Goal: Task Accomplishment & Management: Manage account settings

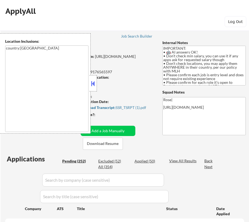
select select ""pending""
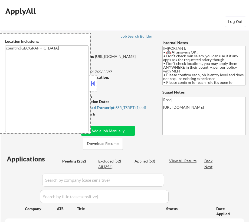
select select ""pending""
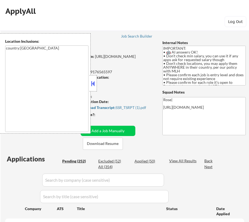
select select ""pending""
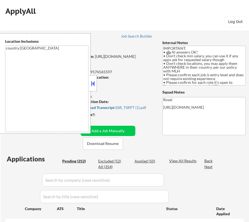
select select ""pending""
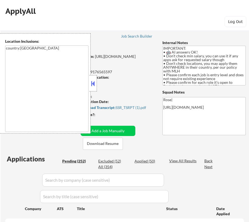
select select ""pending""
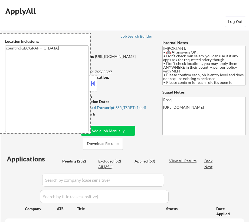
select select ""pending""
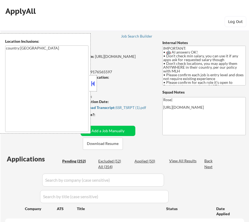
select select ""pending""
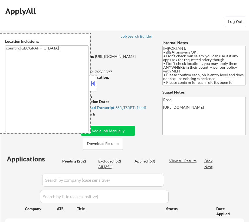
select select ""pending""
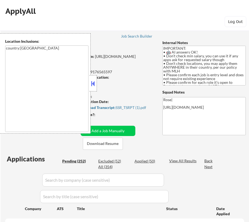
select select ""pending""
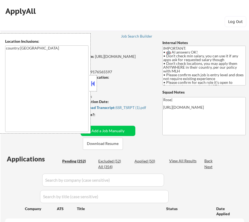
select select ""pending""
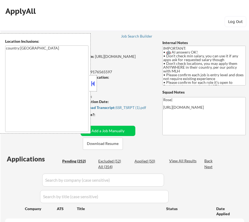
select select ""pending""
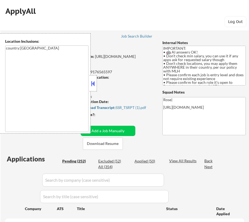
select select ""pending""
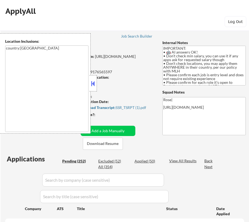
select select ""pending""
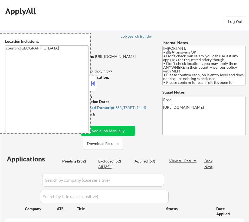
select select ""pending""
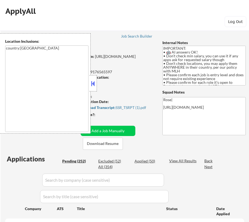
select select ""pending""
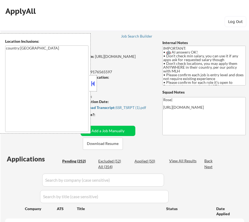
select select ""pending""
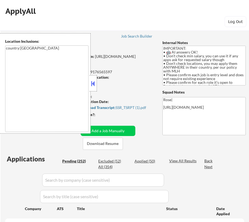
select select ""pending""
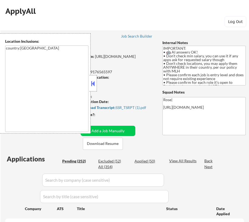
select select ""pending""
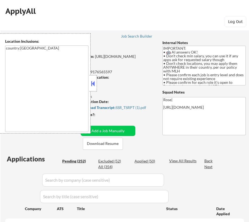
select select ""pending""
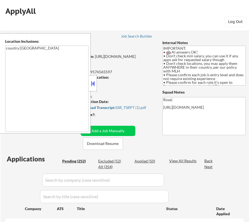
select select ""pending""
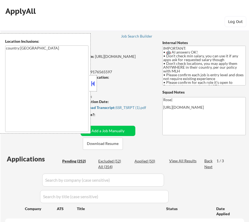
click at [89, 82] on div at bounding box center [93, 83] width 8 height 16
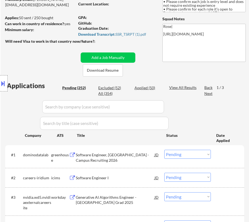
scroll to position [74, 0]
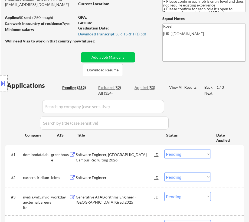
click at [132, 158] on div "Software Engineer, [GEOGRAPHIC_DATA] - Campus Recruiting 2026" at bounding box center [115, 157] width 78 height 11
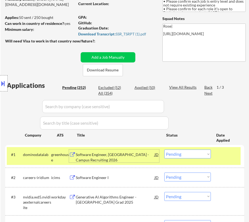
click at [199, 151] on select "Choose an option... Pending Applied Excluded (Questions) Excluded (Expired) Exc…" at bounding box center [187, 153] width 46 height 9
click at [164, 149] on select "Choose an option... Pending Applied Excluded (Questions) Excluded (Expired) Exc…" at bounding box center [187, 153] width 46 height 9
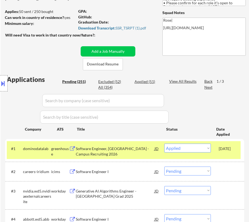
select select ""pending""
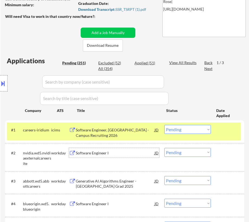
click at [130, 153] on div "Software Engineer I" at bounding box center [115, 152] width 78 height 5
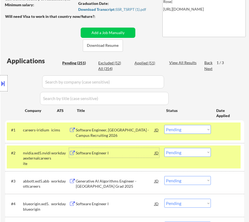
click at [224, 133] on div at bounding box center [227, 130] width 19 height 10
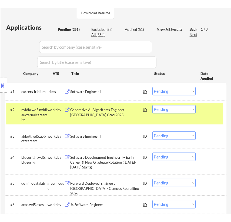
scroll to position [147, 0]
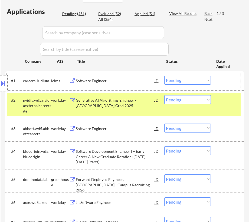
click at [196, 99] on select "Choose an option... Pending Applied Excluded (Questions) Excluded (Expired) Exc…" at bounding box center [187, 99] width 46 height 9
click at [164, 95] on select "Choose an option... Pending Applied Excluded (Questions) Excluded (Expired) Exc…" at bounding box center [187, 99] width 46 height 9
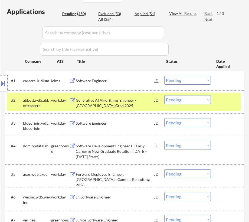
click at [120, 102] on div "Generative AI Algorithms Engineer - [GEOGRAPHIC_DATA] Grad 2025" at bounding box center [115, 103] width 78 height 11
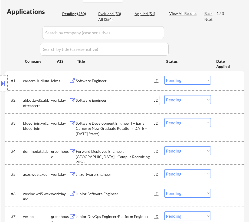
click at [119, 99] on div "Software Engineer I" at bounding box center [115, 100] width 78 height 5
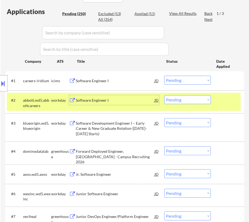
click at [134, 121] on div "Software Development Engineer I – Early Career & New Graduate Rotation ([DATE]-…" at bounding box center [115, 129] width 78 height 16
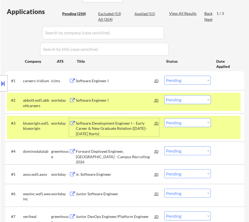
click at [203, 100] on select "Choose an option... Pending Applied Excluded (Questions) Excluded (Expired) Exc…" at bounding box center [187, 99] width 46 height 9
click at [164, 95] on select "Choose an option... Pending Applied Excluded (Questions) Excluded (Expired) Exc…" at bounding box center [187, 99] width 46 height 9
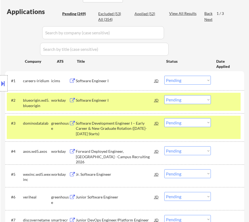
click at [228, 125] on div at bounding box center [227, 123] width 19 height 10
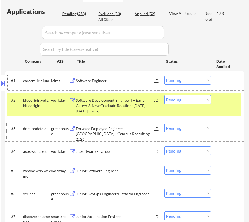
click at [205, 97] on select "Choose an option... Pending Applied Excluded (Questions) Excluded (Expired) Exc…" at bounding box center [187, 99] width 46 height 9
click at [164, 95] on select "Choose an option... Pending Applied Excluded (Questions) Excluded (Expired) Exc…" at bounding box center [187, 99] width 46 height 9
click at [111, 130] on div "Forward Deployed Engineer, [GEOGRAPHIC_DATA] - Campus Recruiting 2026" at bounding box center [115, 134] width 78 height 16
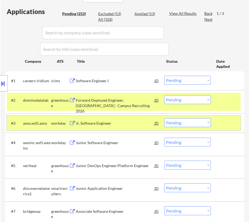
click at [229, 125] on div at bounding box center [227, 123] width 19 height 10
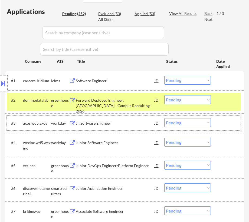
click at [190, 99] on select "Choose an option... Pending Applied Excluded (Questions) Excluded (Expired) Exc…" at bounding box center [187, 99] width 46 height 9
click at [164, 95] on select "Choose an option... Pending Applied Excluded (Questions) Excluded (Expired) Exc…" at bounding box center [187, 99] width 46 height 9
click at [106, 125] on div "Jr. Software Engineer" at bounding box center [115, 123] width 78 height 5
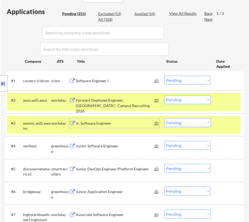
click at [223, 127] on div at bounding box center [227, 123] width 19 height 10
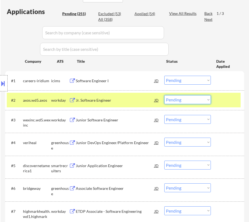
click at [202, 100] on select "Choose an option... Pending Applied Excluded (Questions) Excluded (Expired) Exc…" at bounding box center [187, 99] width 46 height 9
click at [164, 95] on select "Choose an option... Pending Applied Excluded (Questions) Excluded (Expired) Exc…" at bounding box center [187, 99] width 46 height 9
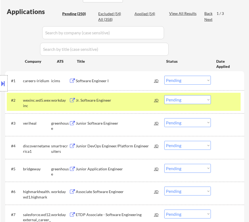
click at [116, 102] on div "Jr. Software Engineer" at bounding box center [115, 100] width 78 height 5
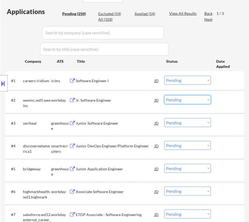
click at [189, 101] on select "Choose an option... Pending Applied Excluded (Questions) Excluded (Expired) Exc…" at bounding box center [187, 99] width 46 height 9
click at [164, 95] on select "Choose an option... Pending Applied Excluded (Questions) Excluded (Expired) Exc…" at bounding box center [187, 99] width 46 height 9
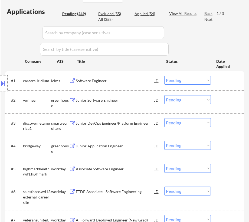
click at [117, 101] on div "Junior Software Engineer" at bounding box center [115, 100] width 78 height 5
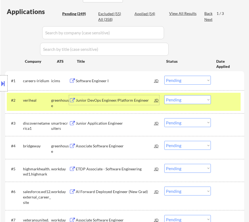
click at [178, 97] on select "Choose an option... Pending Applied Excluded (Questions) Excluded (Expired) Exc…" at bounding box center [187, 99] width 46 height 9
click at [164, 95] on select "Choose an option... Pending Applied Excluded (Questions) Excluded (Expired) Exc…" at bounding box center [187, 99] width 46 height 9
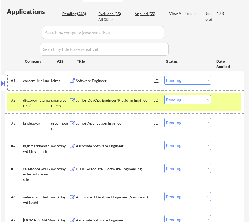
click at [131, 101] on div "Junior DevOps Engineer/Platform Engineer" at bounding box center [115, 100] width 78 height 5
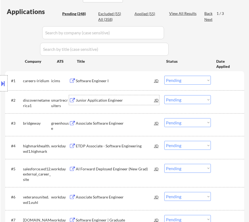
click at [183, 102] on select "Choose an option... Pending Applied Excluded (Questions) Excluded (Expired) Exc…" at bounding box center [187, 99] width 46 height 9
click at [164, 95] on select "Choose an option... Pending Applied Excluded (Questions) Excluded (Expired) Exc…" at bounding box center [187, 99] width 46 height 9
click at [109, 124] on div "Associate Software Engineer" at bounding box center [115, 123] width 78 height 5
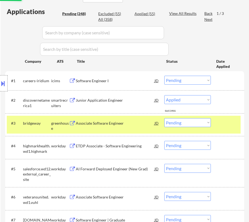
select select ""pending""
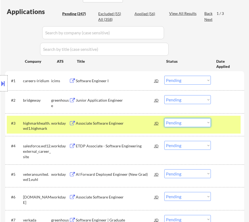
click at [203, 122] on select "Choose an option... Pending Applied Excluded (Questions) Excluded (Expired) Exc…" at bounding box center [187, 122] width 46 height 9
click at [164, 118] on select "Choose an option... Pending Applied Excluded (Questions) Excluded (Expired) Exc…" at bounding box center [187, 122] width 46 height 9
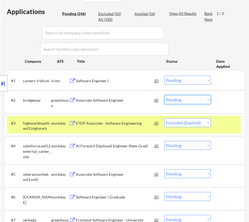
click at [184, 100] on select "Choose an option... Pending Applied Excluded (Questions) Excluded (Expired) Exc…" at bounding box center [187, 99] width 46 height 9
select select ""pending""
click at [164, 95] on select "Choose an option... Pending Applied Excluded (Questions) Excluded (Expired) Exc…" at bounding box center [187, 99] width 46 height 9
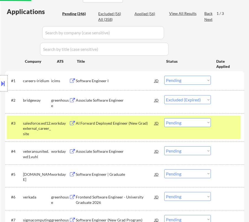
click at [121, 127] on div "AI Forward Deployed Engineer (New Grad)" at bounding box center [115, 123] width 78 height 10
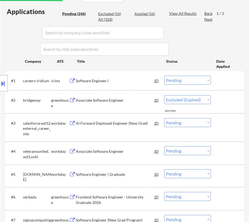
select select ""pending""
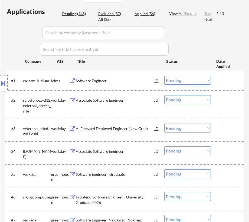
select select ""pending""
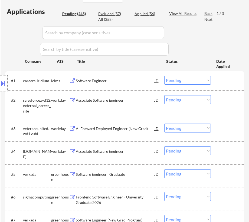
select select ""pending""
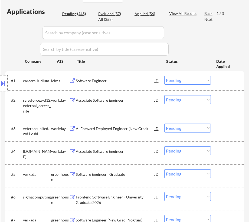
select select ""pending""
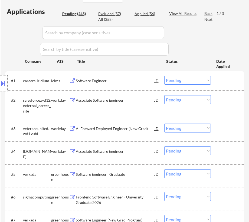
select select ""pending""
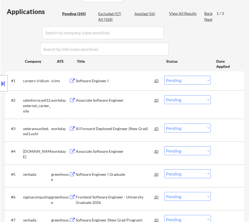
select select ""pending""
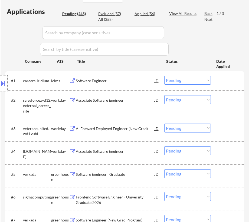
select select ""pending""
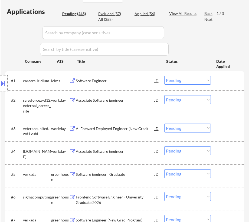
select select ""pending""
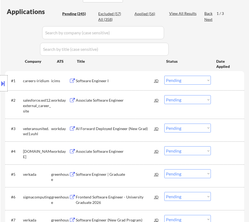
select select ""pending""
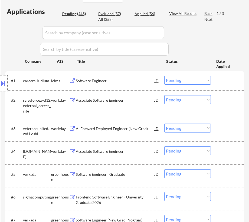
select select ""pending""
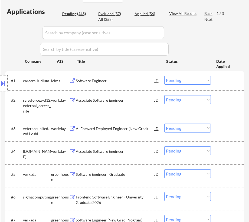
select select ""pending""
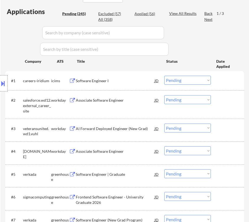
select select ""pending""
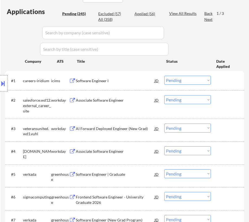
select select ""pending""
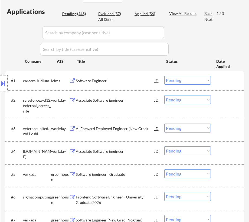
select select ""pending""
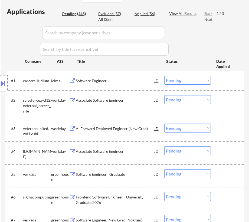
select select ""pending""
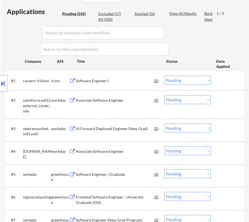
select select ""pending""
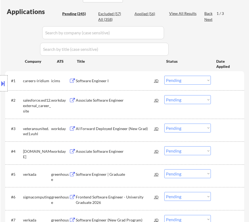
select select ""pending""
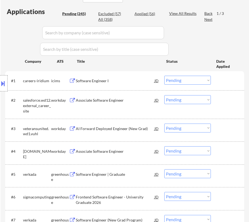
select select ""pending""
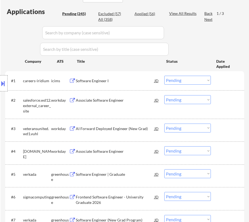
select select ""pending""
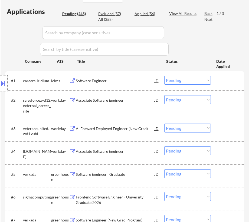
select select ""pending""
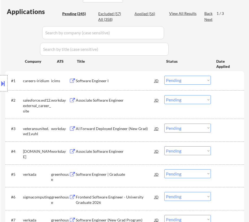
select select ""pending""
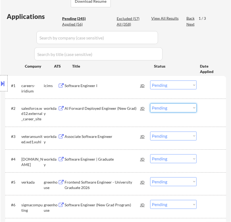
drag, startPoint x: 173, startPoint y: 109, endPoint x: 173, endPoint y: 112, distance: 2.7
click at [173, 109] on select "Choose an option... Pending Applied Excluded (Questions) Excluded (Expired) Exc…" at bounding box center [173, 107] width 46 height 9
click at [150, 103] on select "Choose an option... Pending Applied Excluded (Questions) Excluded (Expired) Exc…" at bounding box center [173, 107] width 46 height 9
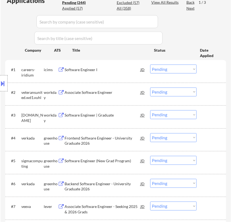
scroll to position [172, 0]
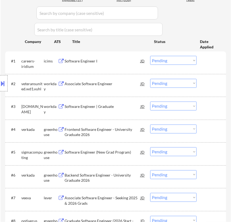
click at [111, 83] on div "Associate Software Engineer" at bounding box center [103, 83] width 76 height 5
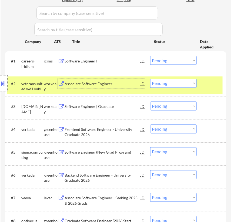
click at [208, 84] on div at bounding box center [212, 84] width 15 height 10
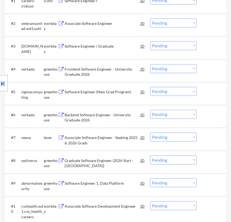
scroll to position [221, 0]
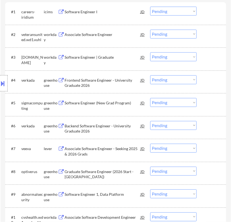
click at [90, 81] on div "Location Inclusions: country:[GEOGRAPHIC_DATA]" at bounding box center [48, 83] width 97 height 100
click at [116, 82] on div "Frontend Software Engineer - University Graduate 2026" at bounding box center [103, 83] width 76 height 11
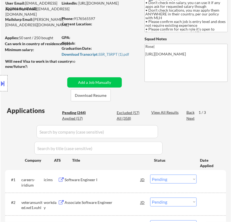
scroll to position [49, 0]
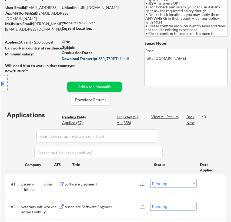
click at [107, 59] on div "Download Transcript: SSR_TSRPT (1).pdf" at bounding box center [99, 59] width 75 height 4
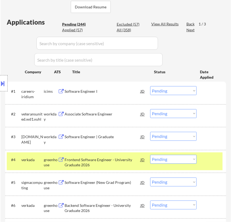
scroll to position [196, 0]
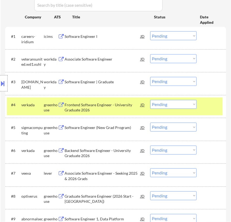
click at [174, 105] on select "Choose an option... Pending Applied Excluded (Questions) Excluded (Expired) Exc…" at bounding box center [173, 104] width 46 height 9
click at [150, 100] on select "Choose an option... Pending Applied Excluded (Questions) Excluded (Expired) Exc…" at bounding box center [173, 104] width 46 height 9
click at [117, 106] on div "Frontend Software Engineer - University Graduate 2026" at bounding box center [103, 107] width 76 height 11
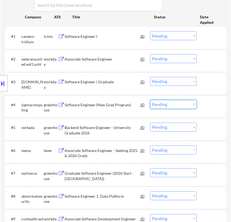
drag, startPoint x: 182, startPoint y: 103, endPoint x: 177, endPoint y: 108, distance: 6.5
click at [182, 103] on select "Choose an option... Pending Applied Excluded (Questions) Excluded (Expired) Exc…" at bounding box center [173, 104] width 46 height 9
click at [150, 100] on select "Choose an option... Pending Applied Excluded (Questions) Excluded (Expired) Exc…" at bounding box center [173, 104] width 46 height 9
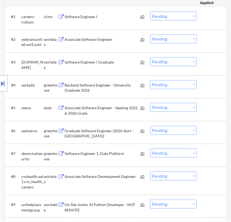
scroll to position [246, 0]
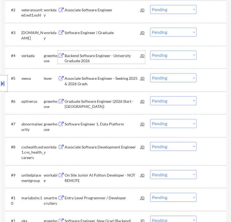
click at [103, 62] on div "Backend Software Engineer - University Graduate 2026" at bounding box center [103, 58] width 76 height 11
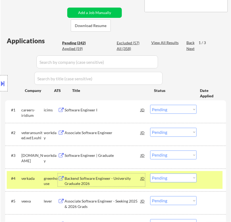
scroll to position [147, 0]
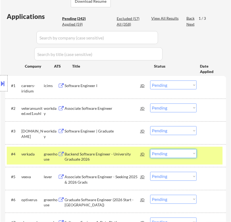
drag, startPoint x: 178, startPoint y: 154, endPoint x: 178, endPoint y: 163, distance: 9.2
click at [178, 154] on select "Choose an option... Pending Applied Excluded (Questions) Excluded (Expired) Exc…" at bounding box center [173, 153] width 46 height 9
click at [150, 149] on select "Choose an option... Pending Applied Excluded (Questions) Excluded (Expired) Exc…" at bounding box center [173, 153] width 46 height 9
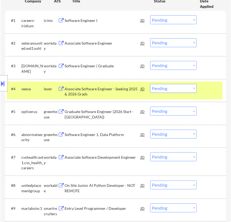
scroll to position [221, 0]
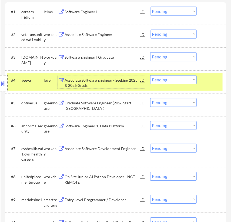
click at [97, 81] on div "Associate Software Engineer - Seeking 2025 & 2026 Grads" at bounding box center [103, 83] width 76 height 11
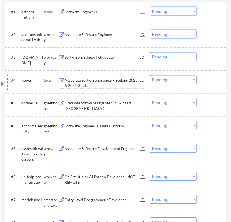
drag, startPoint x: 184, startPoint y: 76, endPoint x: 186, endPoint y: 84, distance: 7.7
click at [184, 76] on select "Choose an option... Pending Applied Excluded (Questions) Excluded (Expired) Exc…" at bounding box center [173, 79] width 46 height 9
click at [150, 75] on select "Choose an option... Pending Applied Excluded (Questions) Excluded (Expired) Exc…" at bounding box center [173, 79] width 46 height 9
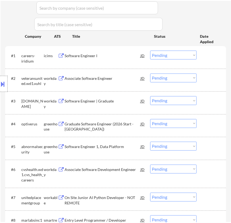
scroll to position [196, 0]
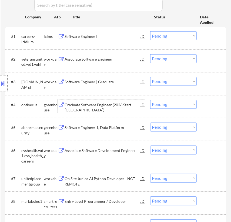
click at [101, 106] on div "Graduate Software Engineer (2026 Start - [GEOGRAPHIC_DATA])" at bounding box center [103, 107] width 76 height 11
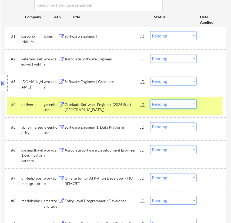
click at [174, 104] on select "Choose an option... Pending Applied Excluded (Questions) Excluded (Expired) Exc…" at bounding box center [173, 104] width 46 height 9
click at [150, 100] on select "Choose an option... Pending Applied Excluded (Questions) Excluded (Expired) Exc…" at bounding box center [173, 104] width 46 height 9
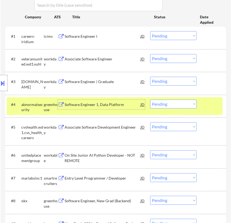
click at [103, 106] on div "Software Engineer 1, Data Platform" at bounding box center [103, 104] width 76 height 5
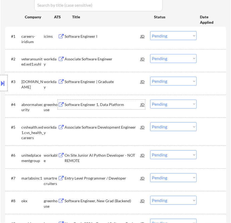
drag, startPoint x: 192, startPoint y: 105, endPoint x: 190, endPoint y: 108, distance: 3.9
click at [192, 104] on select "Choose an option... Pending Applied Excluded (Questions) Excluded (Expired) Exc…" at bounding box center [173, 104] width 46 height 9
click at [150, 100] on select "Choose an option... Pending Applied Excluded (Questions) Excluded (Expired) Exc…" at bounding box center [173, 104] width 46 height 9
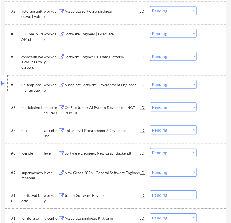
scroll to position [246, 0]
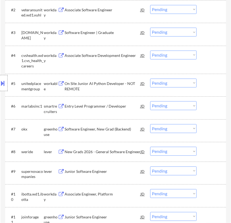
click at [95, 85] on div "Location Inclusions: country:[GEOGRAPHIC_DATA]" at bounding box center [48, 83] width 97 height 100
click at [95, 86] on div "Location Inclusions: country:[GEOGRAPHIC_DATA]" at bounding box center [48, 83] width 97 height 100
click at [112, 84] on div "On Site Junior AI Python Developer - NOT REMOTE" at bounding box center [103, 86] width 76 height 11
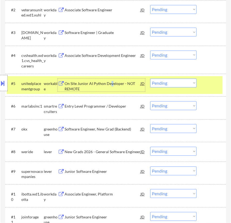
click at [193, 85] on select "Choose an option... Pending Applied Excluded (Questions) Excluded (Expired) Exc…" at bounding box center [173, 83] width 46 height 9
click at [150, 79] on select "Choose an option... Pending Applied Excluded (Questions) Excluded (Expired) Exc…" at bounding box center [173, 83] width 46 height 9
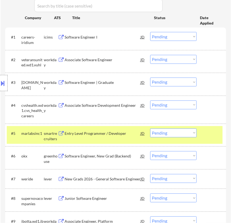
scroll to position [196, 0]
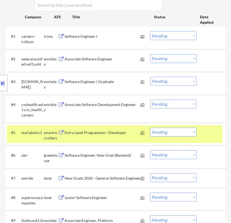
click at [115, 135] on div "Entry Level Programmer / Developer" at bounding box center [103, 133] width 76 height 5
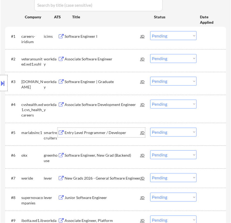
click at [172, 130] on select "Choose an option... Pending Applied Excluded (Questions) Excluded (Expired) Exc…" at bounding box center [173, 132] width 46 height 9
click at [150, 128] on select "Choose an option... Pending Applied Excluded (Questions) Excluded (Expired) Exc…" at bounding box center [173, 132] width 46 height 9
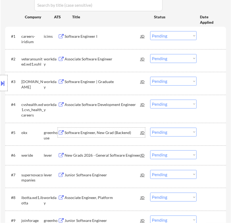
click at [111, 133] on div "Software Engineer, New Grad (Backend)" at bounding box center [103, 133] width 76 height 5
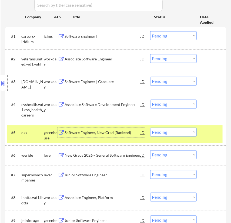
click at [178, 132] on select "Choose an option... Pending Applied Excluded (Questions) Excluded (Expired) Exc…" at bounding box center [173, 132] width 46 height 9
click at [150, 128] on select "Choose an option... Pending Applied Excluded (Questions) Excluded (Expired) Exc…" at bounding box center [173, 132] width 46 height 9
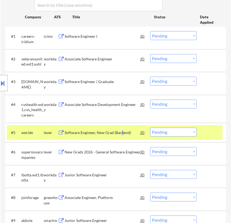
click at [122, 135] on div "Software Engineer, New Grad (Backend)" at bounding box center [103, 133] width 76 height 5
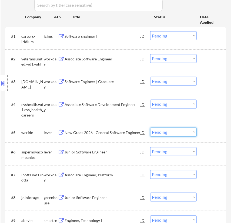
click at [171, 131] on select "Choose an option... Pending Applied Excluded (Questions) Excluded (Expired) Exc…" at bounding box center [173, 132] width 46 height 9
click at [150, 128] on select "Choose an option... Pending Applied Excluded (Questions) Excluded (Expired) Exc…" at bounding box center [173, 132] width 46 height 9
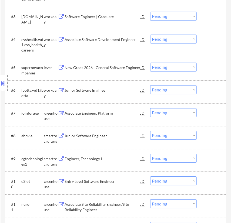
scroll to position [270, 0]
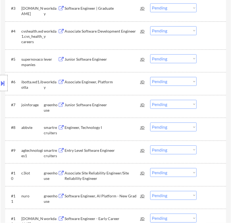
click at [108, 62] on div "Junior Software Engineer" at bounding box center [103, 59] width 76 height 10
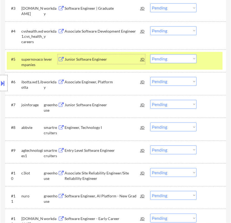
click at [170, 61] on select "Choose an option... Pending Applied Excluded (Questions) Excluded (Expired) Exc…" at bounding box center [173, 58] width 46 height 9
click at [150, 54] on select "Choose an option... Pending Applied Excluded (Questions) Excluded (Expired) Exc…" at bounding box center [173, 58] width 46 height 9
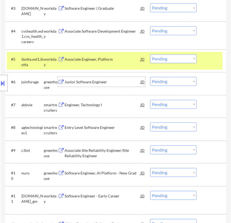
click at [128, 82] on div "Junior Software Engineer" at bounding box center [103, 81] width 76 height 5
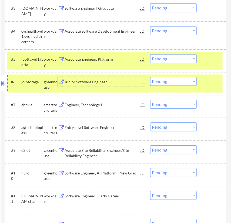
click at [183, 81] on select "Choose an option... Pending Applied Excluded (Questions) Excluded (Expired) Exc…" at bounding box center [173, 81] width 46 height 9
click at [150, 77] on select "Choose an option... Pending Applied Excluded (Questions) Excluded (Expired) Exc…" at bounding box center [173, 81] width 46 height 9
click at [212, 58] on div at bounding box center [212, 59] width 15 height 10
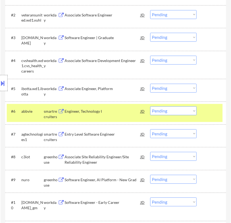
scroll to position [246, 0]
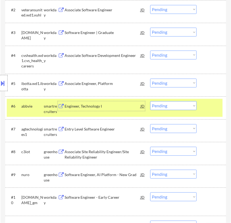
click at [115, 105] on div "Engineer, Technology I" at bounding box center [103, 106] width 76 height 5
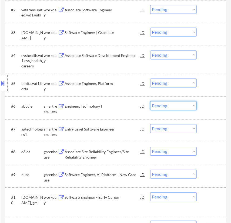
click at [170, 108] on select "Choose an option... Pending Applied Excluded (Questions) Excluded (Expired) Exc…" at bounding box center [173, 106] width 46 height 9
click at [150, 102] on select "Choose an option... Pending Applied Excluded (Questions) Excluded (Expired) Exc…" at bounding box center [173, 106] width 46 height 9
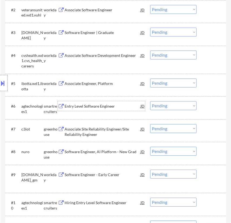
click at [103, 106] on div "Entry Level Software Engineer" at bounding box center [103, 106] width 76 height 5
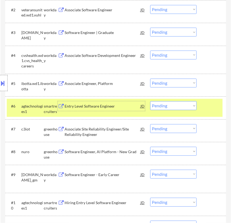
click at [168, 105] on select "Choose an option... Pending Applied Excluded (Questions) Excluded (Expired) Exc…" at bounding box center [173, 106] width 46 height 9
click at [150, 102] on select "Choose an option... Pending Applied Excluded (Questions) Excluded (Expired) Exc…" at bounding box center [173, 106] width 46 height 9
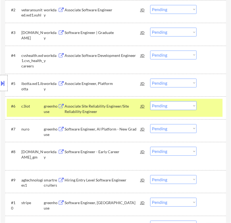
click at [114, 113] on div "Associate Site Reliability Engineer/Site Reliability Engineer" at bounding box center [103, 109] width 76 height 11
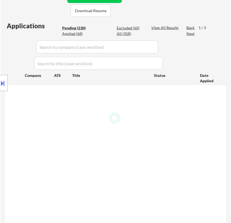
scroll to position [147, 0]
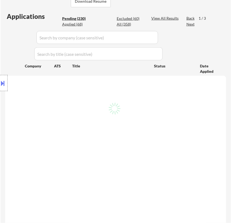
select select ""pending""
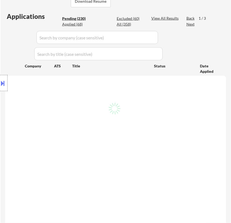
select select ""pending""
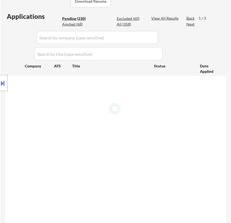
select select ""pending""
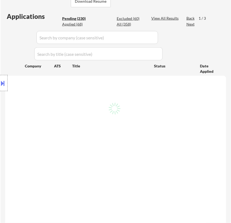
select select ""pending""
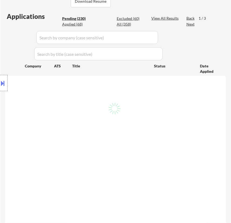
select select ""pending""
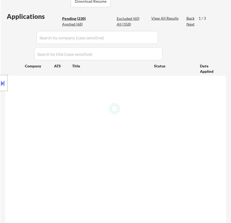
select select ""pending""
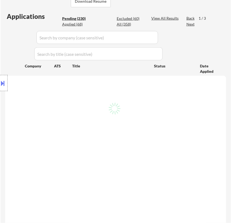
select select ""pending""
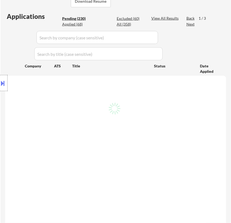
select select ""pending""
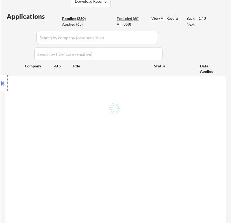
select select ""pending""
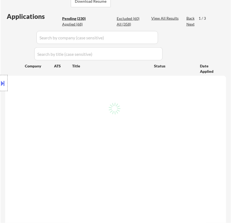
select select ""pending""
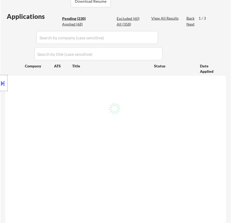
select select ""pending""
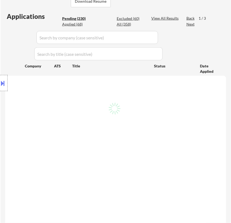
select select ""pending""
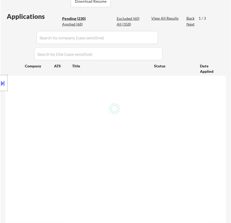
select select ""pending""
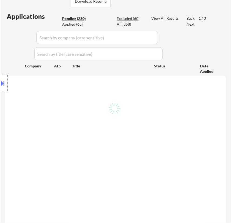
select select ""pending""
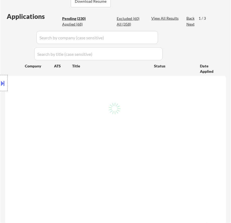
select select ""pending""
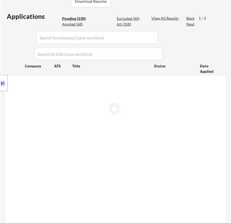
select select ""pending""
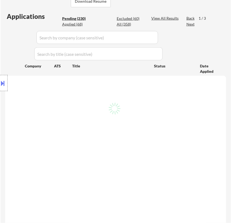
select select ""pending""
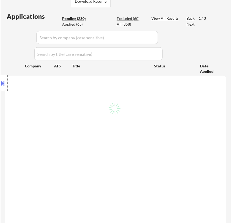
select select ""pending""
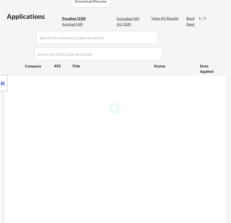
select select ""pending""
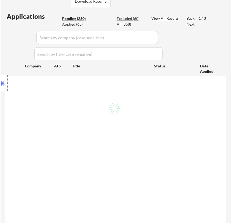
select select ""pending""
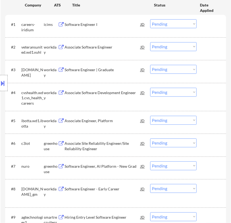
scroll to position [221, 0]
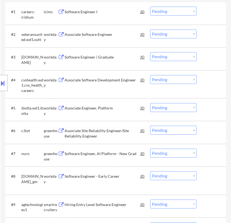
click at [168, 130] on select "Choose an option... Pending Applied Excluded (Questions) Excluded (Expired) Exc…" at bounding box center [173, 130] width 46 height 9
click at [150, 126] on select "Choose an option... Pending Applied Excluded (Questions) Excluded (Expired) Exc…" at bounding box center [173, 130] width 46 height 9
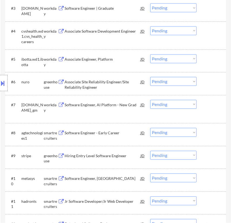
click at [96, 82] on div "Location Inclusions: country:[GEOGRAPHIC_DATA]" at bounding box center [48, 83] width 97 height 100
click at [121, 85] on div "Associate Site Reliability Engineer/Site Reliability Engineer" at bounding box center [103, 84] width 76 height 11
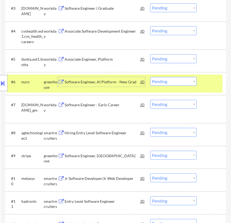
click at [159, 80] on select "Choose an option... Pending Applied Excluded (Questions) Excluded (Expired) Exc…" at bounding box center [173, 81] width 46 height 9
click at [150, 77] on select "Choose an option... Pending Applied Excluded (Questions) Excluded (Expired) Exc…" at bounding box center [173, 81] width 46 height 9
click at [206, 82] on div at bounding box center [212, 82] width 15 height 10
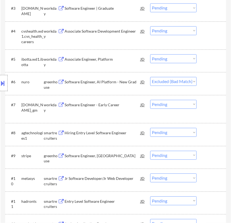
select select ""pending""
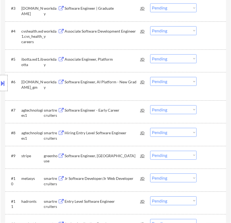
scroll to position [319, 0]
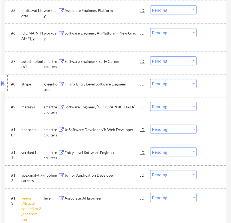
click at [112, 64] on div "Software Engineer - Early Career" at bounding box center [103, 61] width 76 height 10
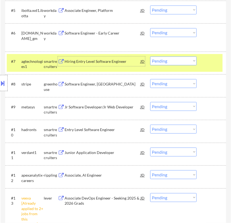
click at [163, 60] on select "Choose an option... Pending Applied Excluded (Questions) Excluded (Expired) Exc…" at bounding box center [173, 60] width 46 height 9
click at [150, 56] on select "Choose an option... Pending Applied Excluded (Questions) Excluded (Expired) Exc…" at bounding box center [173, 60] width 46 height 9
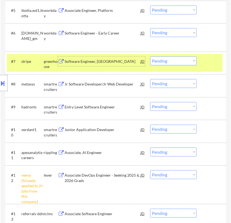
click at [115, 65] on div "Software Engineer, [GEOGRAPHIC_DATA]" at bounding box center [103, 61] width 76 height 10
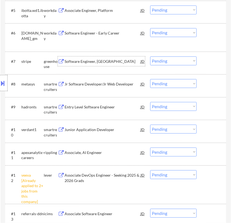
click at [175, 58] on select "Choose an option... Pending Applied Excluded (Questions) Excluded (Expired) Exc…" at bounding box center [173, 60] width 46 height 9
click at [150, 56] on select "Choose an option... Pending Applied Excluded (Questions) Excluded (Expired) Exc…" at bounding box center [173, 60] width 46 height 9
select select ""pending""
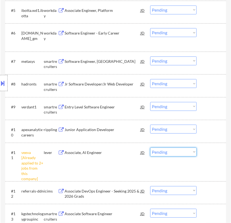
click at [190, 151] on select "Choose an option... Pending Applied Excluded (Questions) Excluded (Expired) Exc…" at bounding box center [173, 152] width 46 height 9
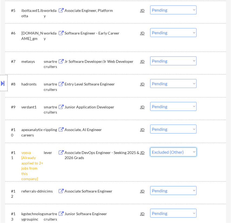
click at [150, 148] on select "Choose an option... Pending Applied Excluded (Questions) Excluded (Expired) Exc…" at bounding box center [173, 152] width 46 height 9
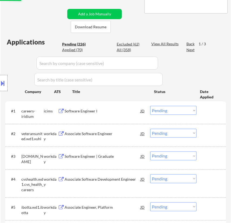
scroll to position [98, 0]
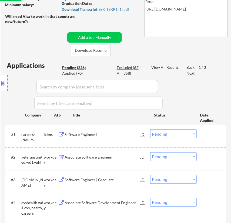
select select ""pending""
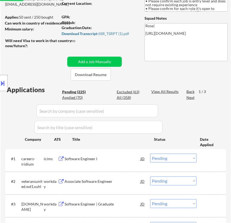
scroll to position [74, 0]
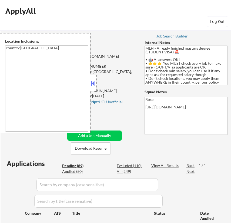
select select ""pending""
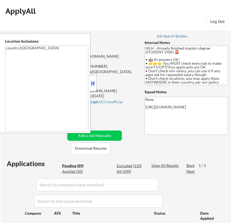
select select ""pending""
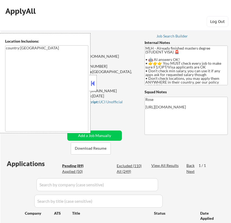
select select ""pending""
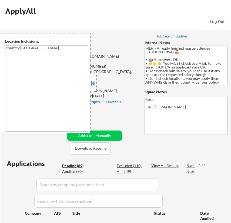
select select ""pending""
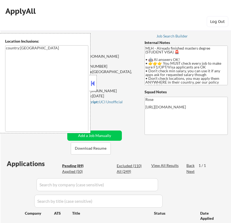
select select ""pending""
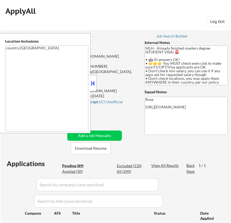
select select ""pending""
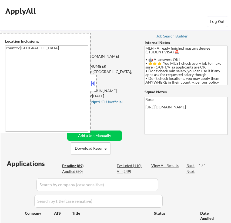
select select ""pending""
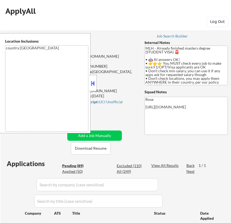
select select ""pending""
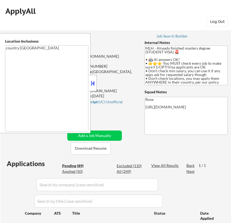
select select ""pending""
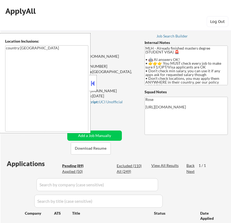
select select ""pending""
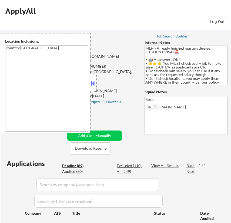
select select ""pending""
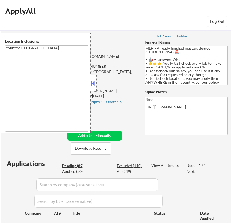
select select ""pending""
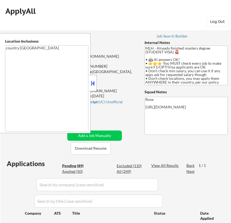
select select ""pending""
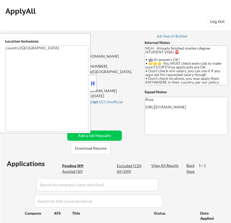
select select ""pending""
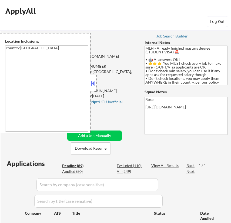
select select ""pending""
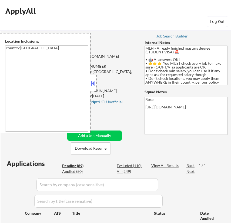
select select ""pending""
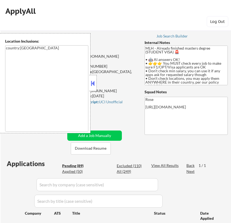
select select ""pending""
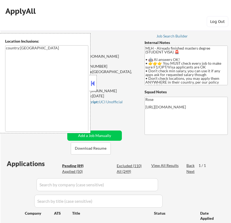
select select ""pending""
click at [92, 81] on button at bounding box center [93, 83] width 6 height 8
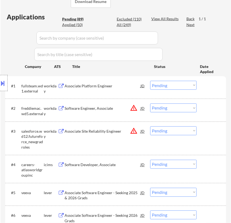
scroll to position [147, 0]
click at [112, 87] on div "Associate Platform Engineer" at bounding box center [103, 85] width 76 height 5
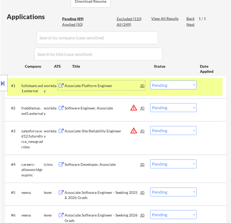
click at [173, 85] on select "Choose an option... Pending Applied Excluded (Questions) Excluded (Expired) Exc…" at bounding box center [173, 85] width 46 height 9
click at [150, 81] on select "Choose an option... Pending Applied Excluded (Questions) Excluded (Expired) Exc…" at bounding box center [173, 85] width 46 height 9
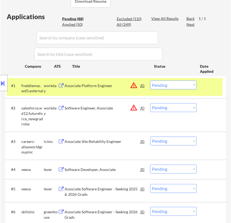
click at [98, 86] on div "Associate Platform Engineer" at bounding box center [103, 85] width 76 height 5
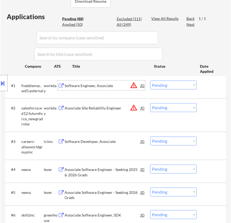
click at [175, 85] on select "Choose an option... Pending Applied Excluded (Questions) Excluded (Expired) Exc…" at bounding box center [173, 85] width 46 height 9
click at [150, 81] on select "Choose an option... Pending Applied Excluded (Questions) Excluded (Expired) Exc…" at bounding box center [173, 85] width 46 height 9
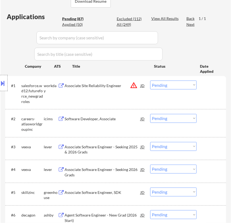
click at [99, 88] on div "Associate Site Reliability Engineer" at bounding box center [103, 86] width 76 height 10
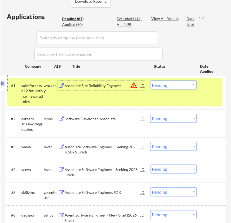
drag, startPoint x: 180, startPoint y: 83, endPoint x: 183, endPoint y: 89, distance: 6.8
click at [180, 83] on select "Choose an option... Pending Applied Excluded (Questions) Excluded (Expired) Exc…" at bounding box center [173, 85] width 46 height 9
click at [150, 81] on select "Choose an option... Pending Applied Excluded (Questions) Excluded (Expired) Exc…" at bounding box center [173, 85] width 46 height 9
select select ""pending""
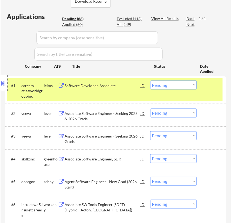
click at [129, 82] on div "Software Developer, Associate" at bounding box center [103, 86] width 76 height 10
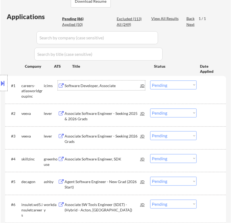
click at [114, 117] on div "Associate Software Engineer - Seeking 2025 & 2026 Grads" at bounding box center [103, 116] width 76 height 11
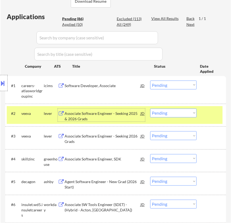
click at [187, 111] on select "Choose an option... Pending Applied Excluded (Questions) Excluded (Expired) Exc…" at bounding box center [173, 113] width 46 height 9
click at [150, 109] on select "Choose an option... Pending Applied Excluded (Questions) Excluded (Expired) Exc…" at bounding box center [173, 113] width 46 height 9
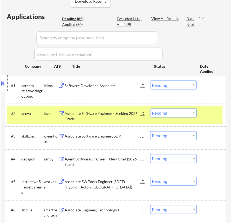
click at [168, 114] on select "Choose an option... Pending Applied Excluded (Questions) Excluded (Expired) Exc…" at bounding box center [173, 113] width 46 height 9
click at [150, 109] on select "Choose an option... Pending Applied Excluded (Questions) Excluded (Expired) Exc…" at bounding box center [173, 113] width 46 height 9
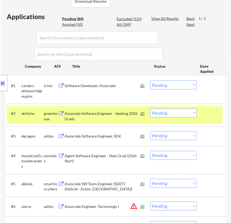
click at [106, 116] on div "Associate Software Engineer - Seeking 2026 Grads" at bounding box center [103, 116] width 76 height 11
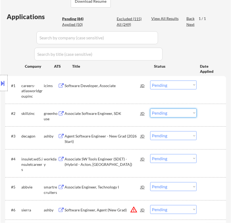
drag, startPoint x: 176, startPoint y: 111, endPoint x: 179, endPoint y: 116, distance: 6.4
click at [177, 111] on select "Choose an option... Pending Applied Excluded (Questions) Excluded (Expired) Exc…" at bounding box center [173, 113] width 46 height 9
click at [150, 109] on select "Choose an option... Pending Applied Excluded (Questions) Excluded (Expired) Exc…" at bounding box center [173, 113] width 46 height 9
select select ""pending""
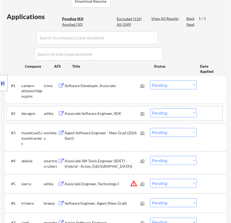
click at [102, 120] on div "#2 decagon ashby Associate Software Engineer, SDK JD warning_amber Choose an op…" at bounding box center [115, 113] width 216 height 15
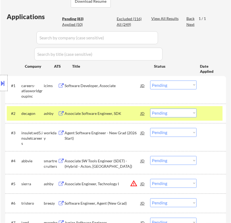
click at [101, 116] on div "Associate Software Engineer, SDK" at bounding box center [103, 113] width 76 height 5
